Goal: Task Accomplishment & Management: Use online tool/utility

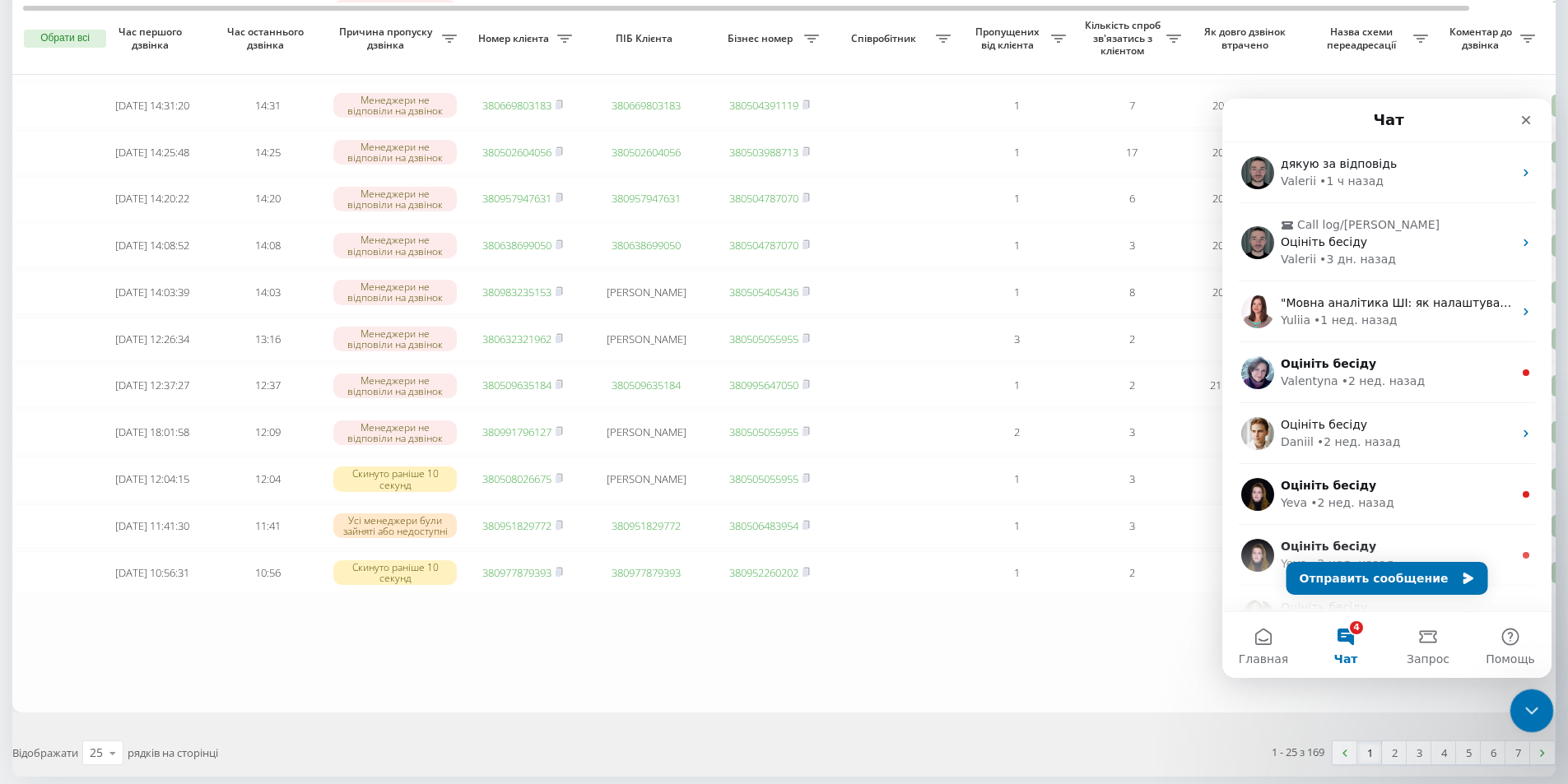
click at [1540, 717] on div "Закрыть службу сообщений Intercom" at bounding box center [1530, 708] width 39 height 39
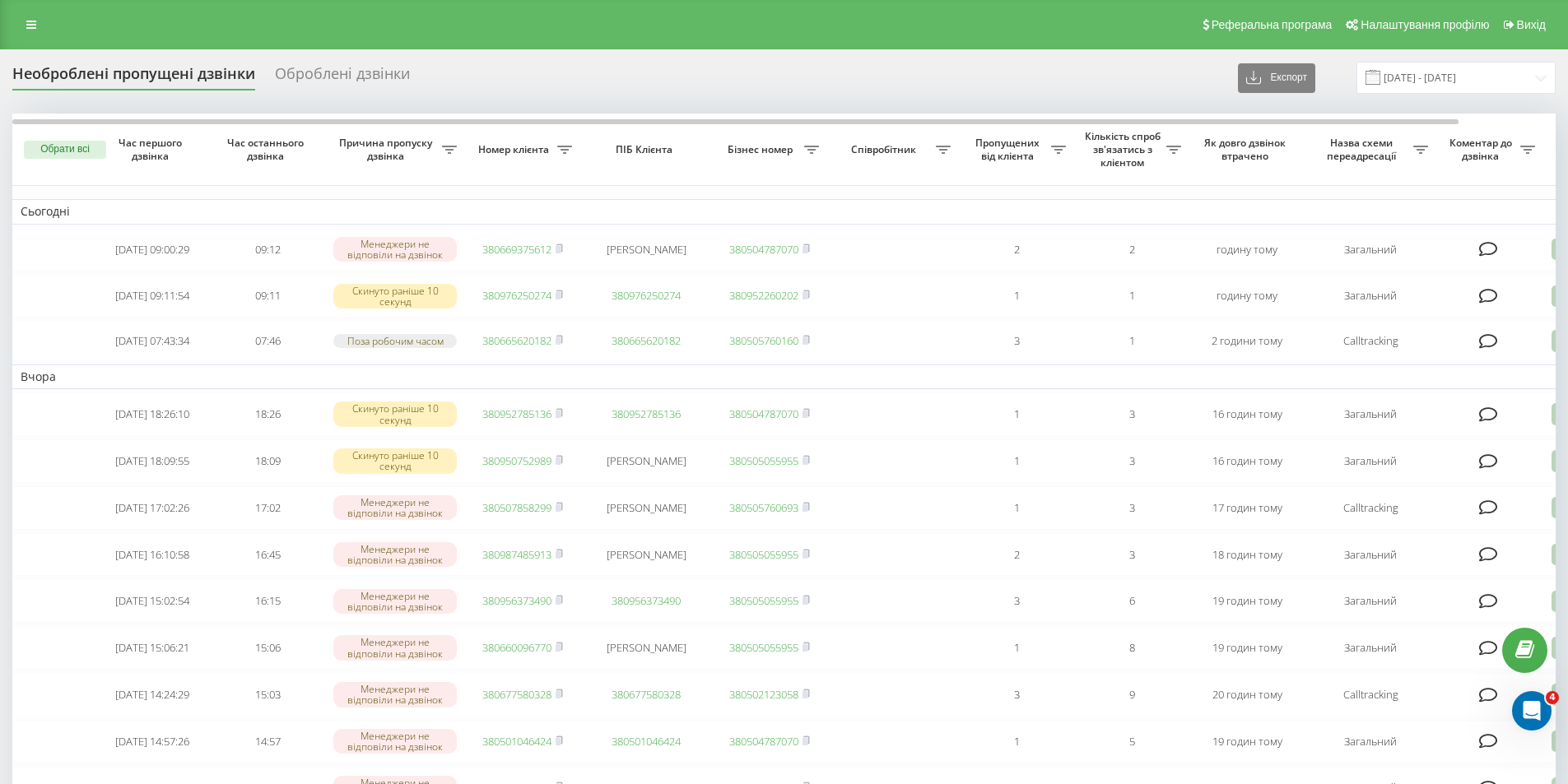
click at [53, 16] on div "Реферальна програма Налаштування профілю Вихід" at bounding box center [784, 24] width 1568 height 50
click at [26, 17] on link at bounding box center [32, 24] width 30 height 23
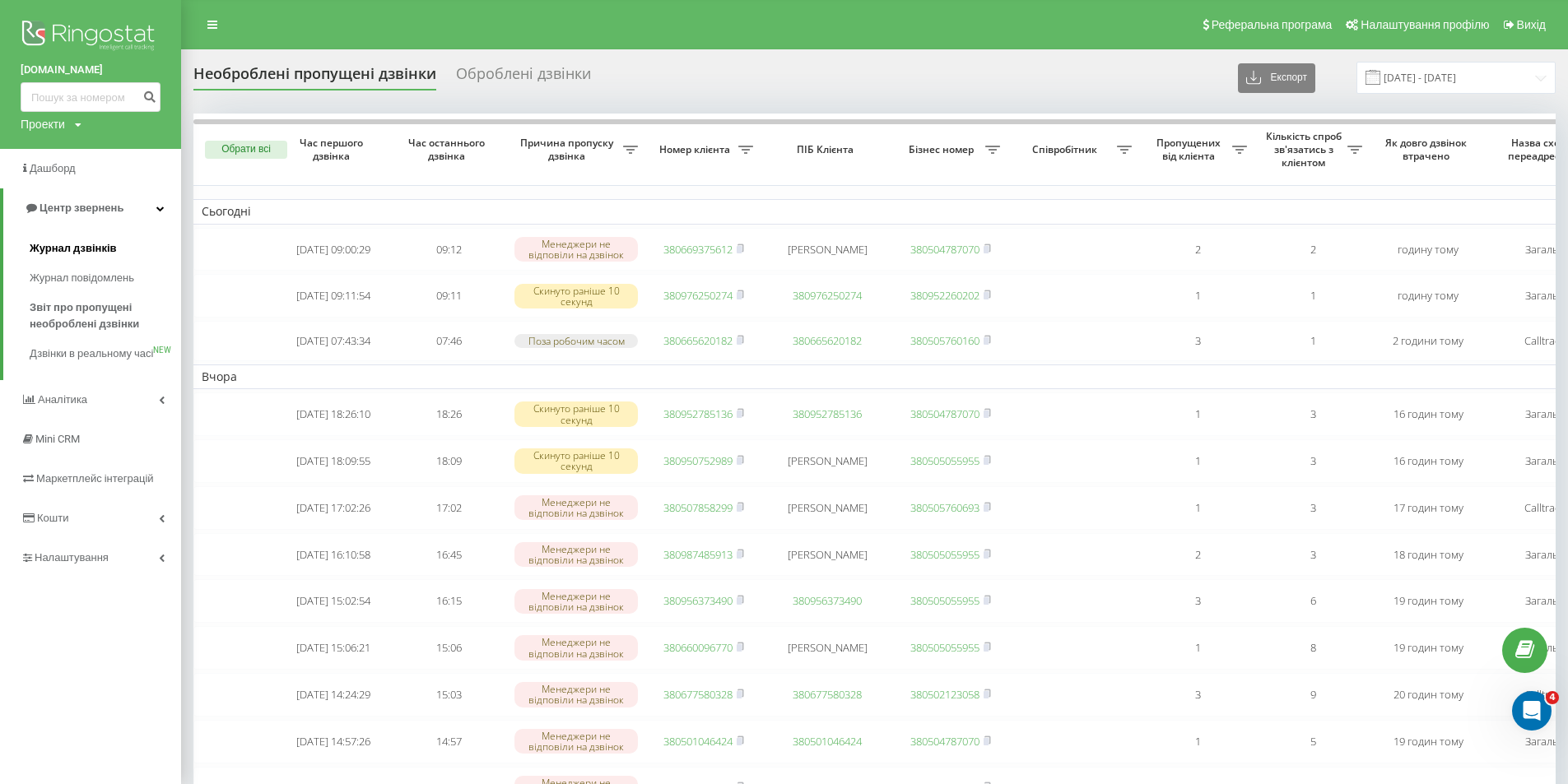
click at [79, 257] on span "Журнал дзвінків" at bounding box center [73, 248] width 87 height 17
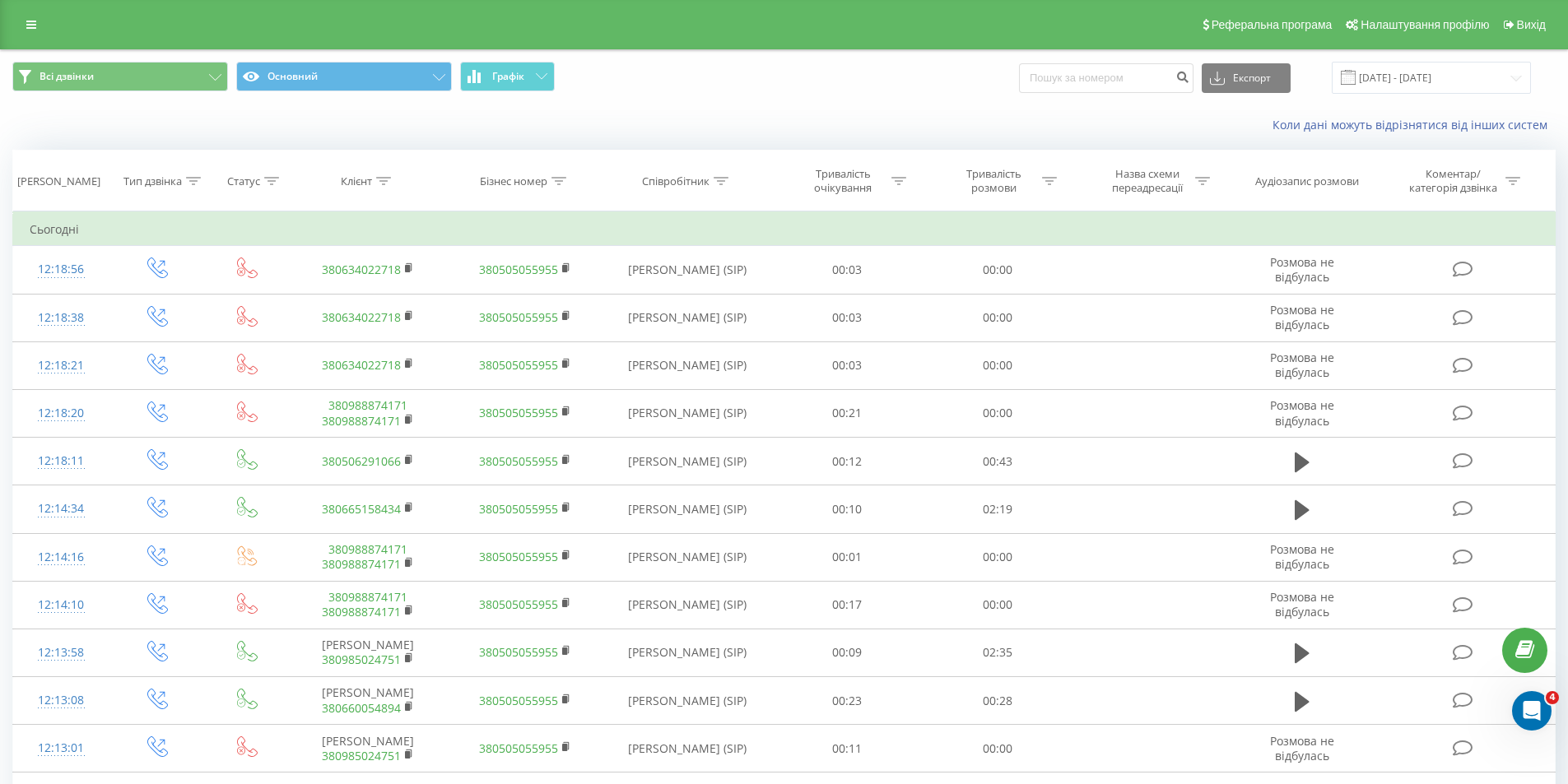
click at [485, 136] on div "Коли дані можуть відрізнятися вiд інших систем" at bounding box center [784, 125] width 1566 height 39
